Goal: Task Accomplishment & Management: Manage account settings

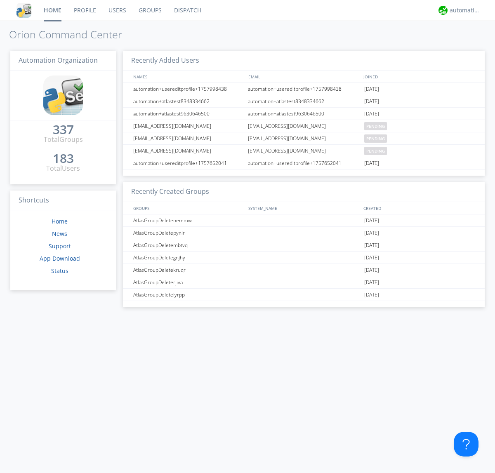
click at [117, 10] on link "Users" at bounding box center [117, 10] width 30 height 21
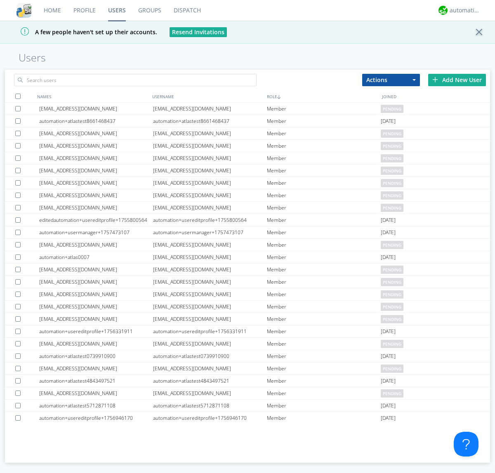
click at [457, 80] on div "Add New User" at bounding box center [457, 80] width 58 height 12
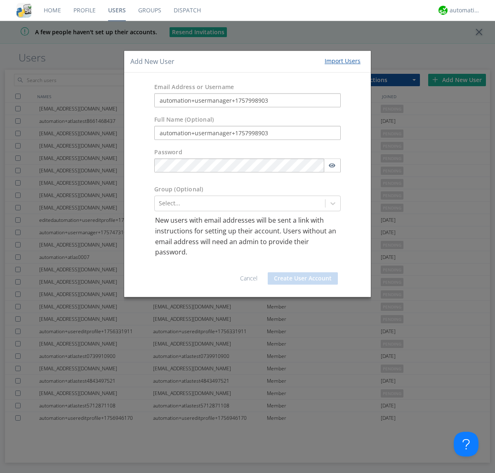
type input "automation+usermanager+1757998903"
click at [303, 278] on button "Create User Account" at bounding box center [303, 278] width 70 height 12
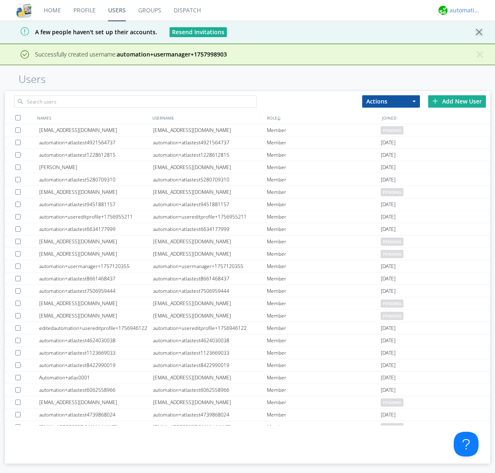
click at [463, 10] on div "automation+atlas" at bounding box center [464, 10] width 31 height 8
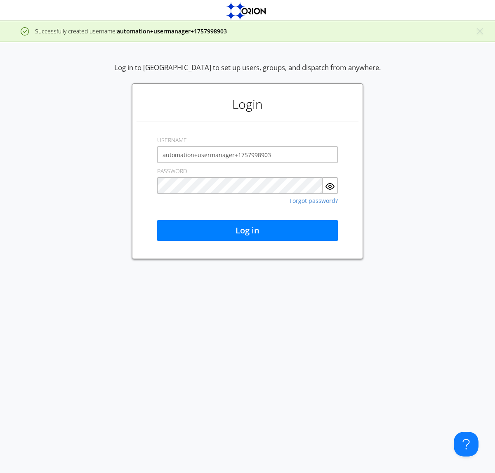
type input "automation+usermanager+1757998903"
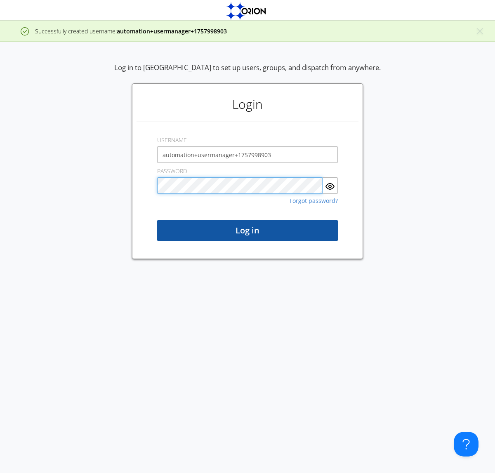
click at [247, 230] on button "Log in" at bounding box center [247, 230] width 181 height 21
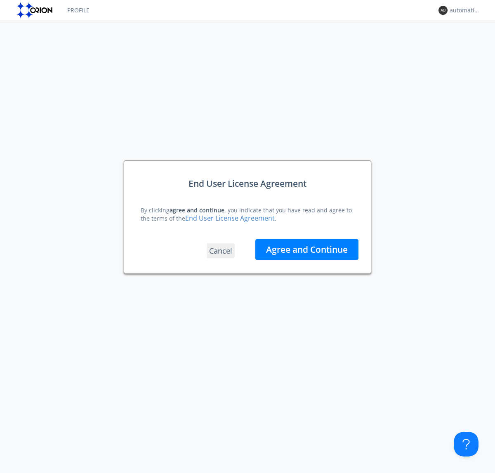
click at [307, 249] on button "Agree and Continue" at bounding box center [306, 249] width 103 height 21
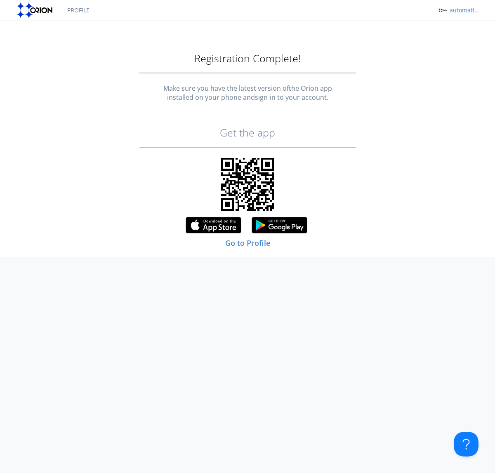
click at [463, 10] on div "automation+usermanager+1757998903" at bounding box center [464, 10] width 31 height 8
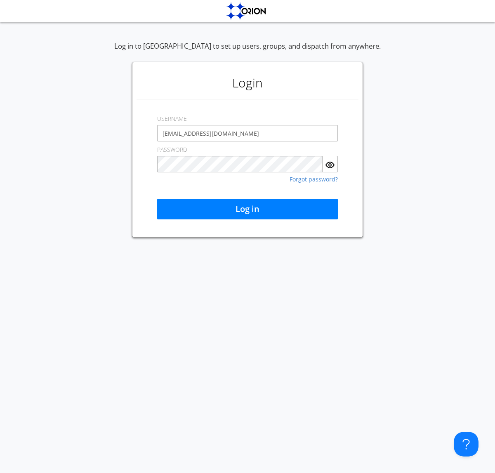
type input "[EMAIL_ADDRESS][DOMAIN_NAME]"
click at [247, 209] on button "Log in" at bounding box center [247, 209] width 181 height 21
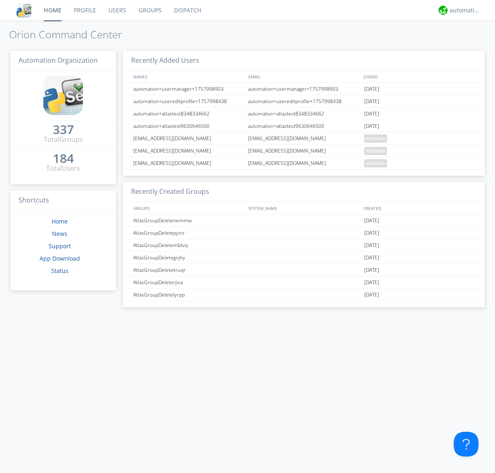
click at [117, 10] on link "Users" at bounding box center [117, 10] width 30 height 21
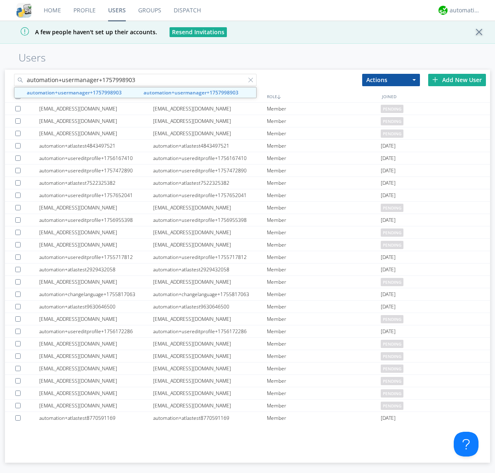
type input "automation+usermanager+1757998903"
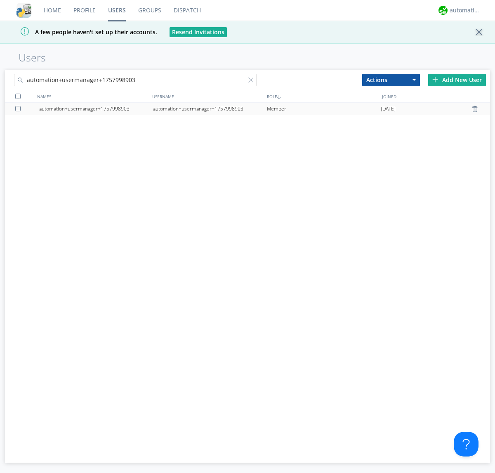
click at [209, 108] on div "automation+usermanager+1757998903" at bounding box center [210, 109] width 114 height 12
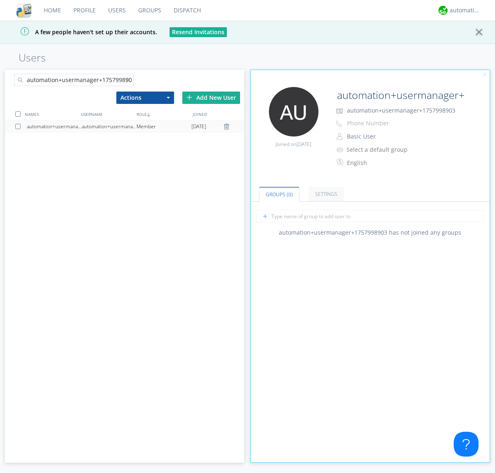
click at [385, 136] on button "Basic User" at bounding box center [385, 137] width 82 height 12
click at [0, 0] on link "Manager" at bounding box center [0, 0] width 0 height 0
click at [463, 10] on div "automation+atlas" at bounding box center [464, 10] width 31 height 8
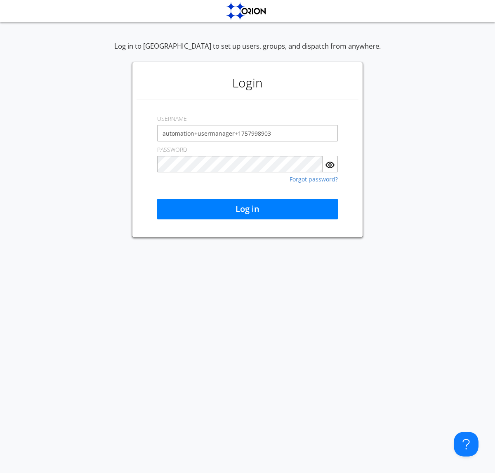
type input "automation+usermanager+1757998903"
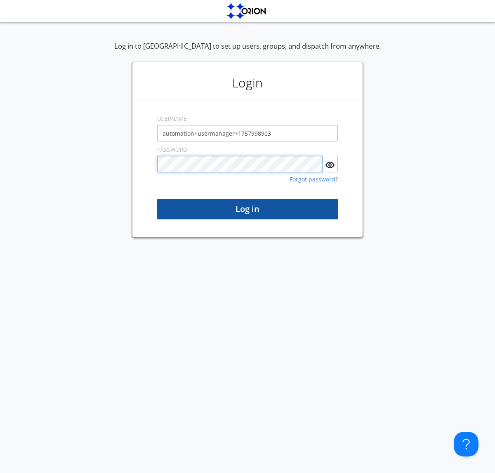
click at [247, 209] on button "Log in" at bounding box center [247, 209] width 181 height 21
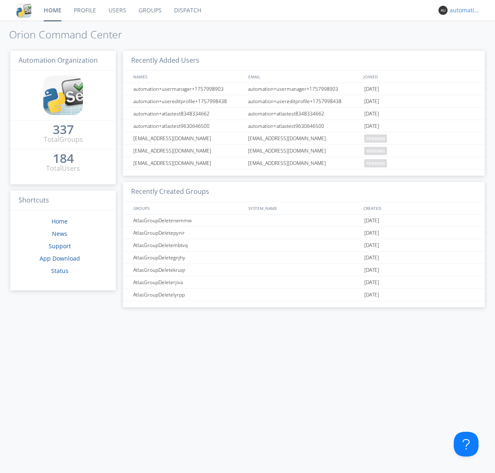
click at [463, 10] on div "automation+usermanager+1757998903" at bounding box center [464, 10] width 31 height 8
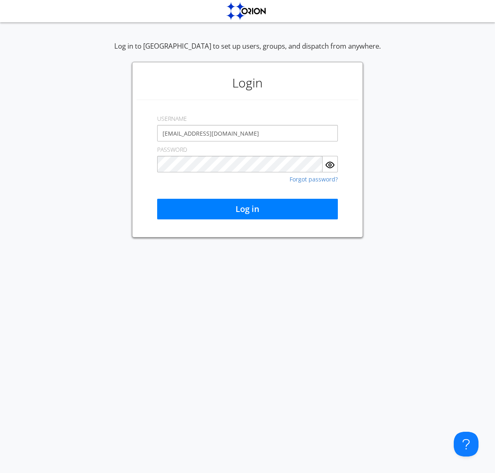
type input "[EMAIL_ADDRESS][DOMAIN_NAME]"
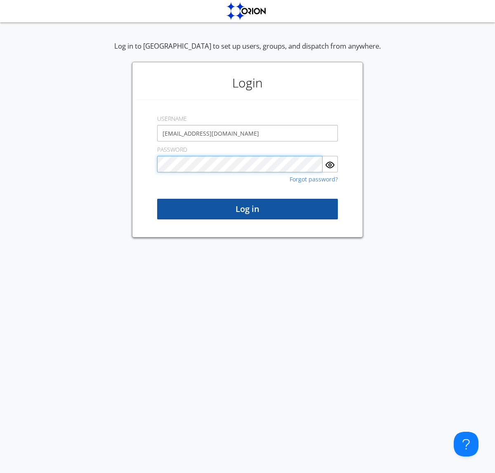
click at [247, 209] on button "Log in" at bounding box center [247, 209] width 181 height 21
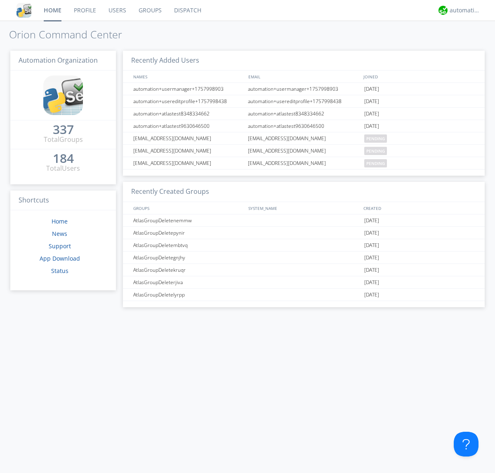
click at [117, 10] on link "Users" at bounding box center [117, 10] width 30 height 21
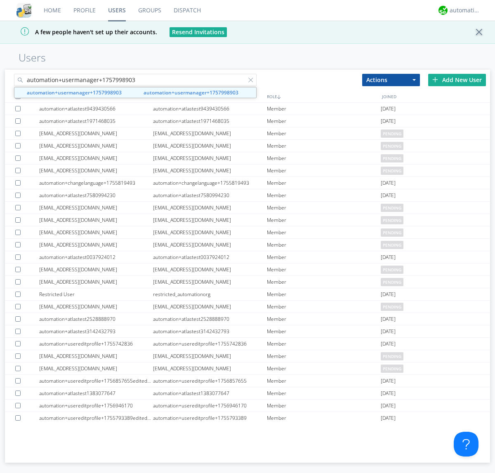
type input "automation+usermanager+1757998903"
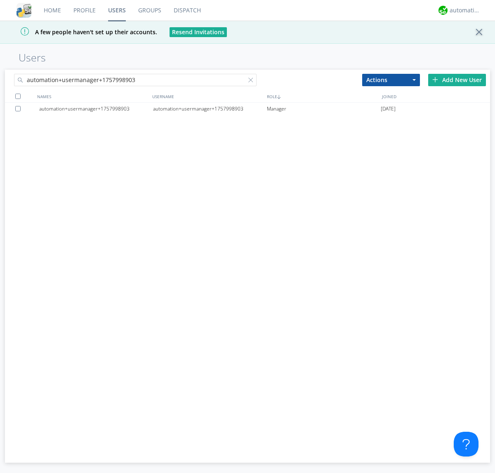
click at [19, 108] on div at bounding box center [19, 108] width 8 height 5
click at [391, 80] on button "Actions" at bounding box center [391, 80] width 58 height 12
click at [0, 0] on link "Delete User" at bounding box center [0, 0] width 0 height 0
